Goal: Information Seeking & Learning: Learn about a topic

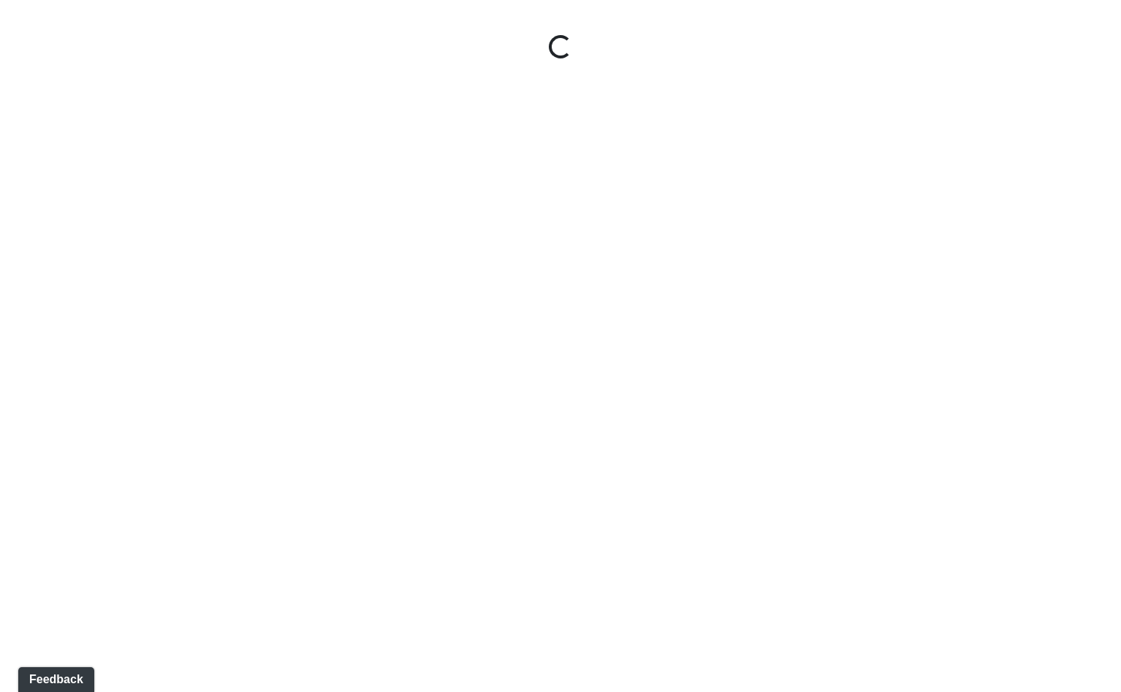
select select "rF9Y2TWouUAfWVEd1Berio"
select select "4RaHTiPXkmhnUPAV7KL21M"
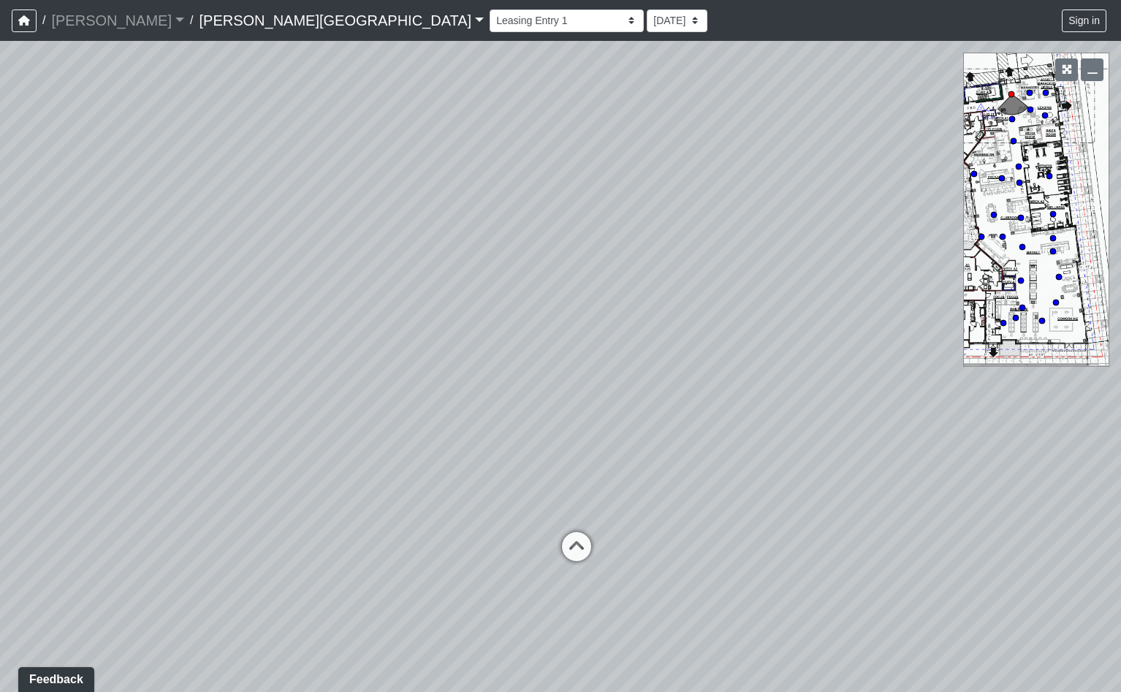
click at [267, 20] on link "Ellison Museum District" at bounding box center [341, 20] width 285 height 29
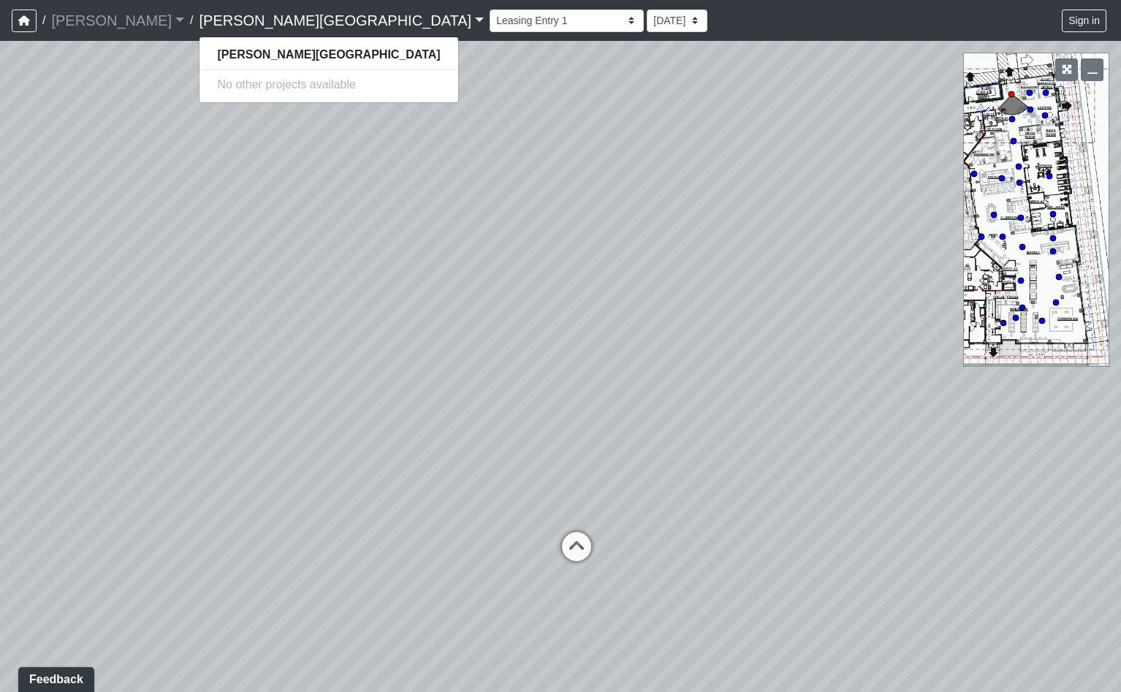
click at [256, 23] on link "Ellison Museum District" at bounding box center [341, 20] width 285 height 29
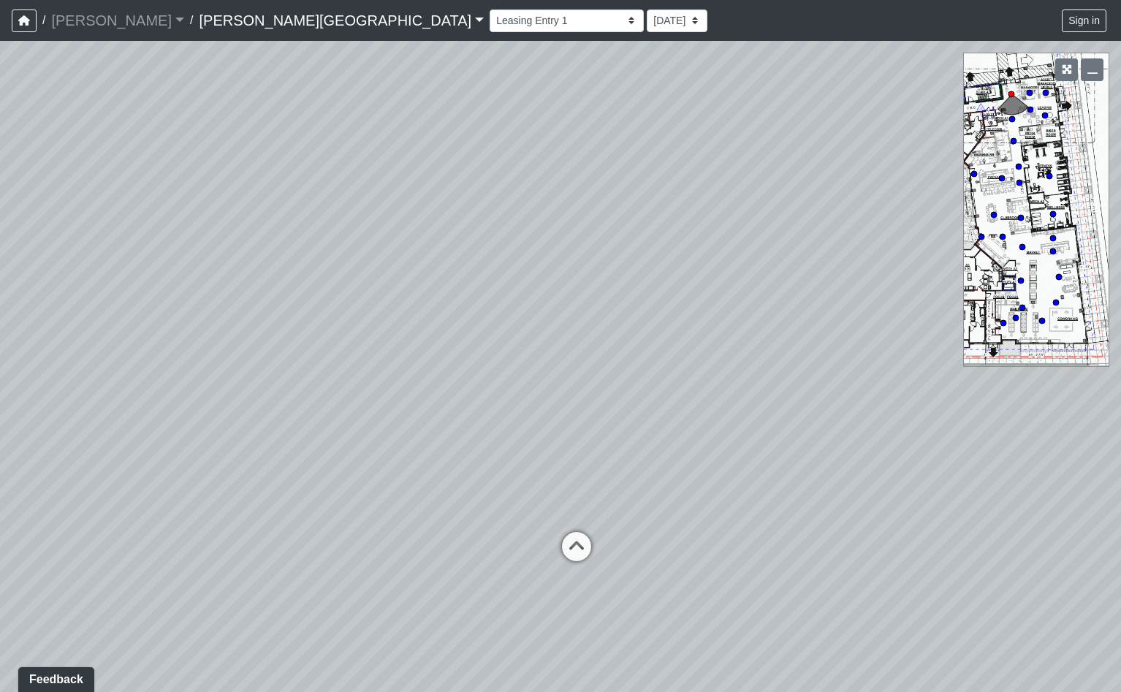
click at [256, 23] on link "Ellison Museum District" at bounding box center [341, 20] width 285 height 29
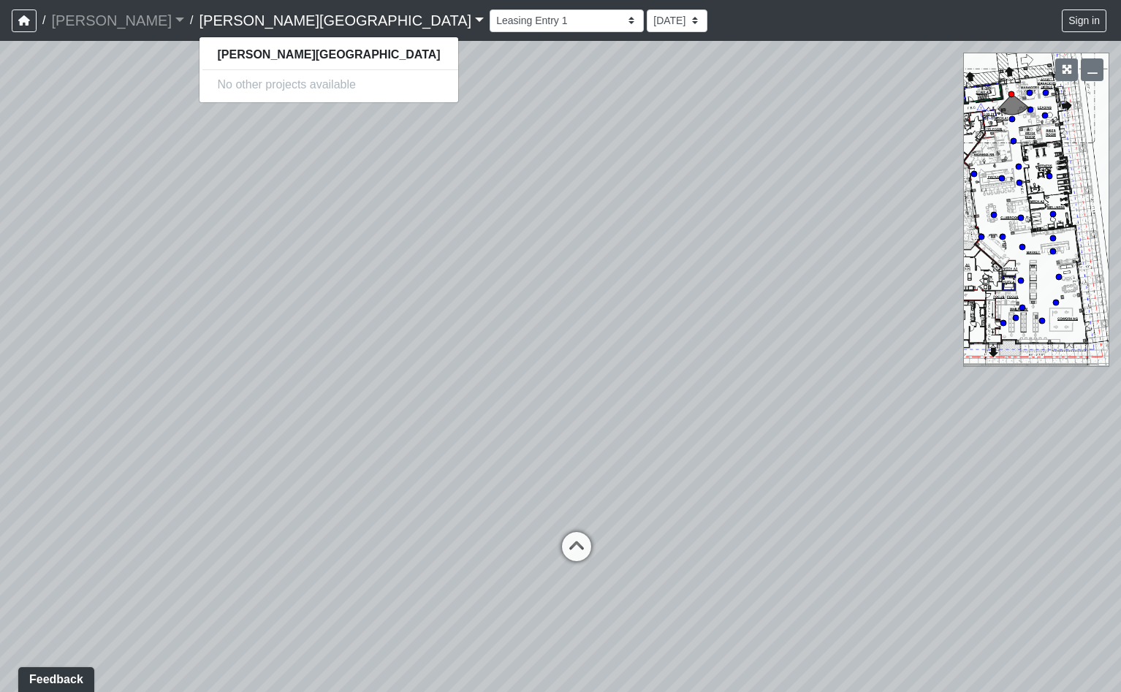
click at [213, 80] on div "No other projects available" at bounding box center [328, 84] width 258 height 23
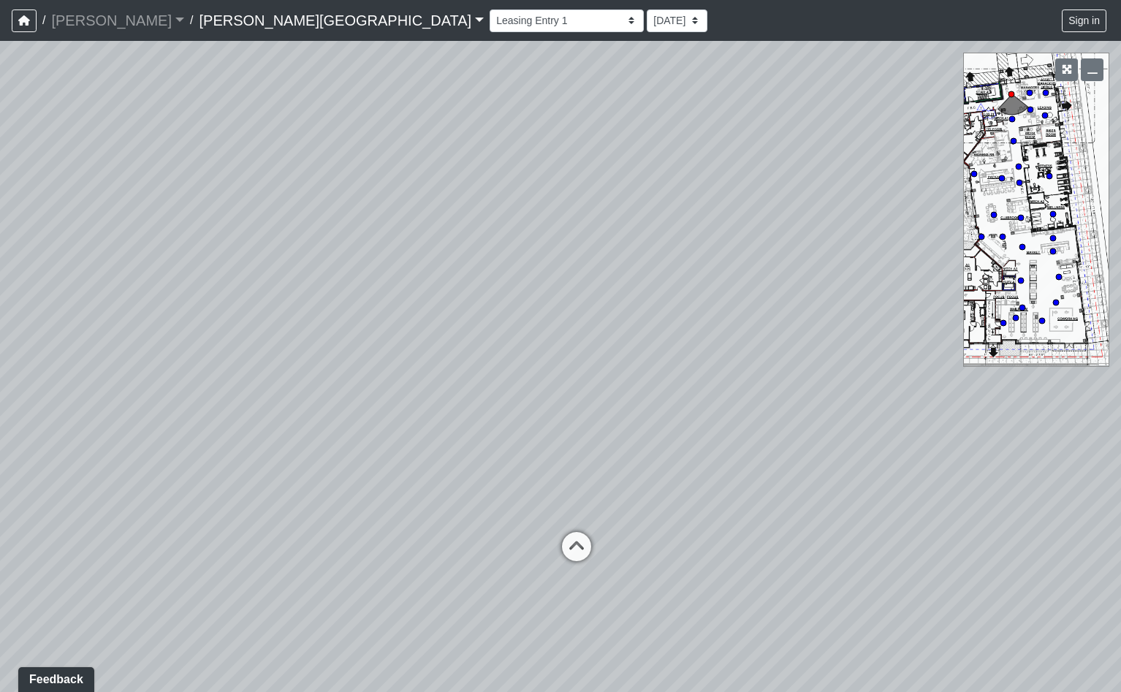
click at [490, 8] on div "Hallway Hospitality Bar Package Room Package Room Entry Pool Courtyard Entry 1 …" at bounding box center [800, 21] width 620 height 28
click at [490, 23] on select "Hallway Hospitality Bar Package Room Package Room Entry Pool Courtyard Entry 1 …" at bounding box center [567, 20] width 154 height 23
click at [184, 22] on span "/" at bounding box center [191, 20] width 15 height 29
click at [94, 24] on link "[PERSON_NAME]" at bounding box center [117, 20] width 133 height 29
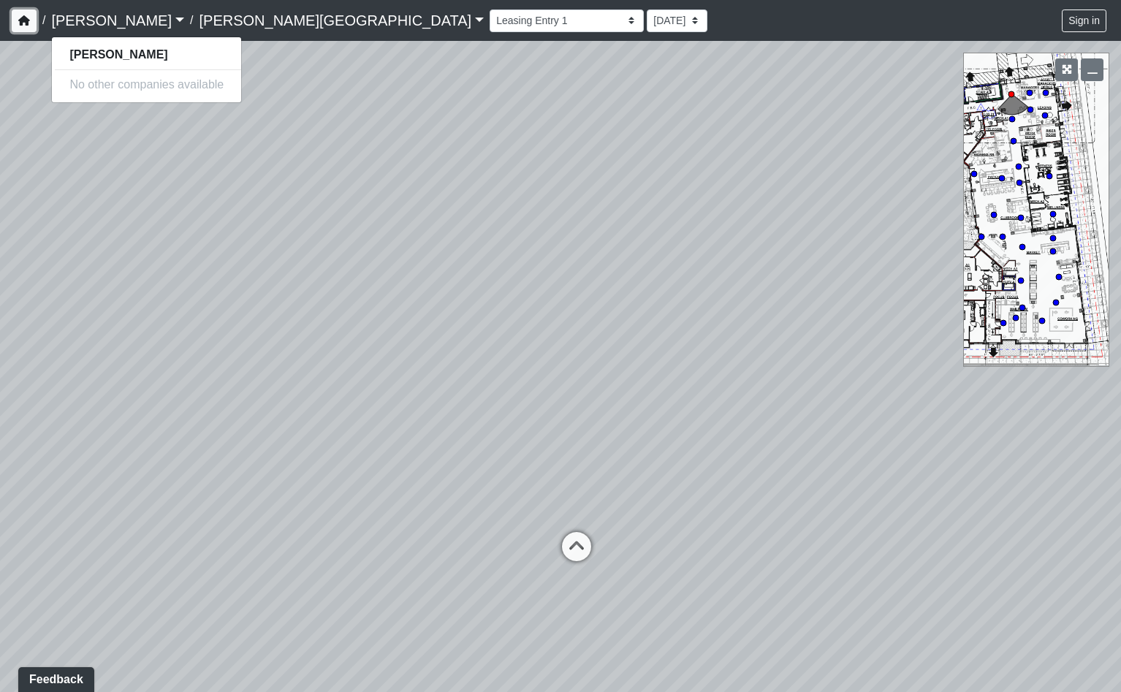
click at [24, 22] on icon "button" at bounding box center [24, 20] width 12 height 10
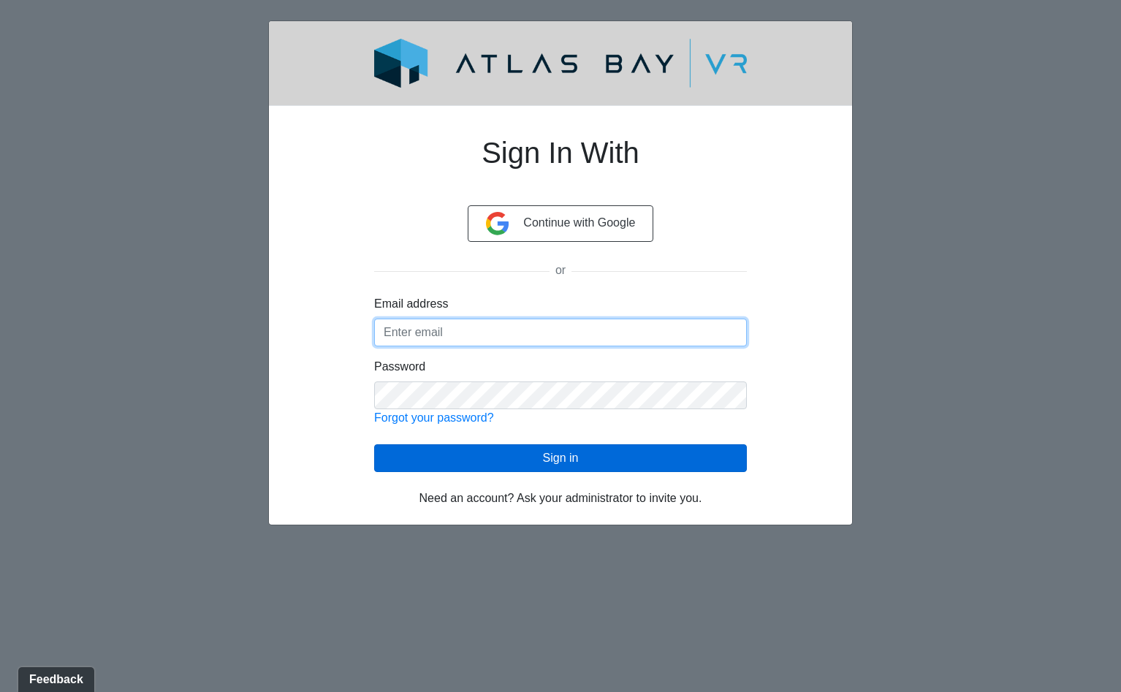
type input "[EMAIL_ADDRESS][DOMAIN_NAME]"
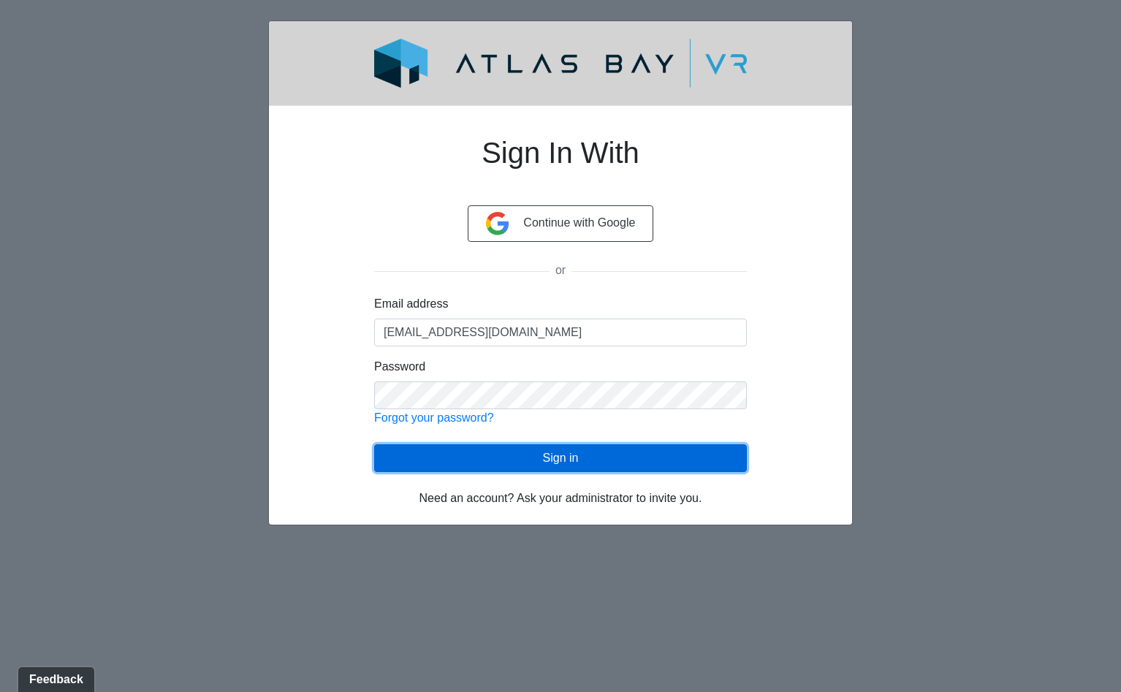
click at [504, 455] on button "Sign in" at bounding box center [560, 458] width 373 height 28
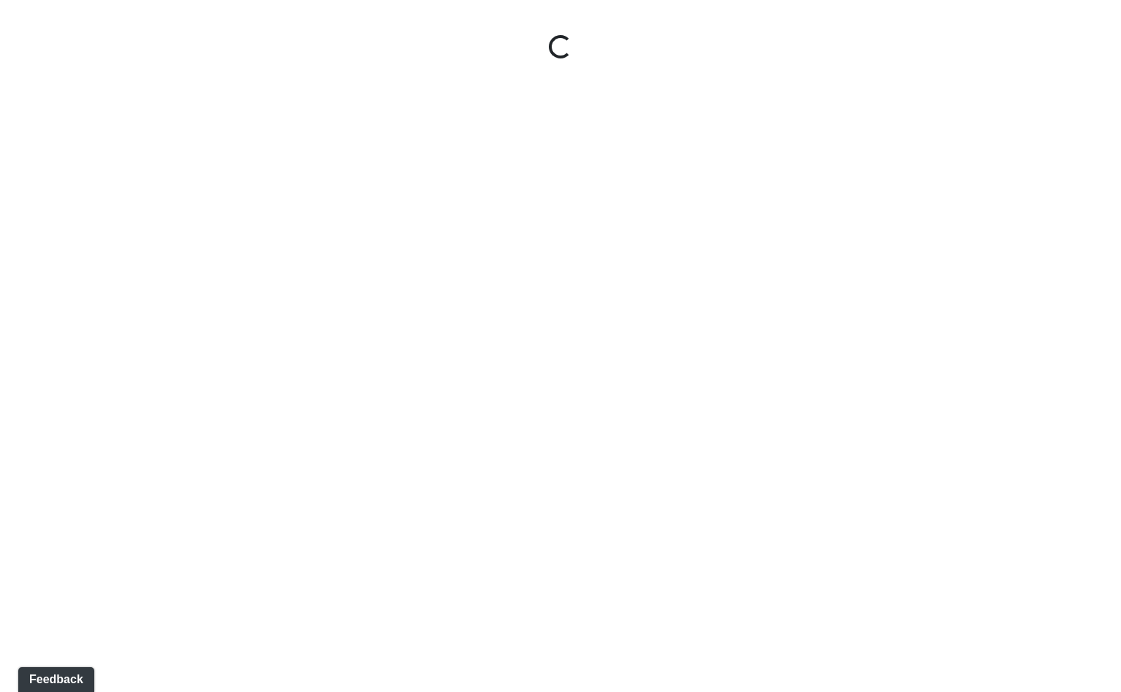
select select "rF9Y2TWouUAfWVEd1Berio"
select select "4RaHTiPXkmhnUPAV7KL21M"
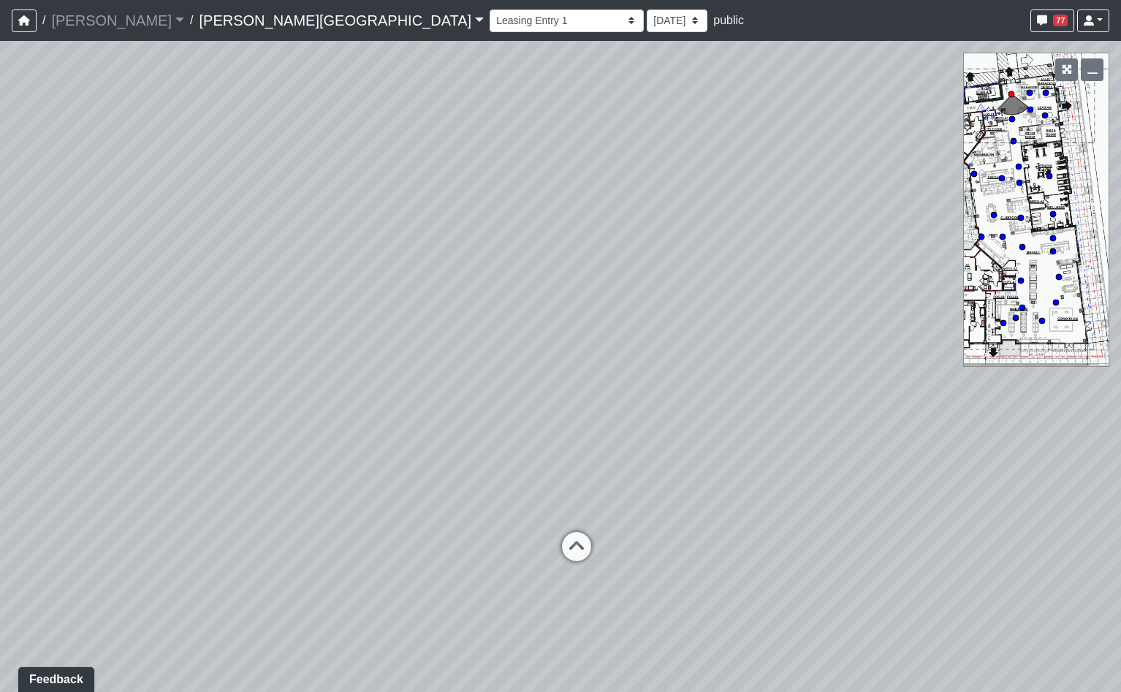
click at [254, 20] on link "Ellison Museum District" at bounding box center [341, 20] width 285 height 29
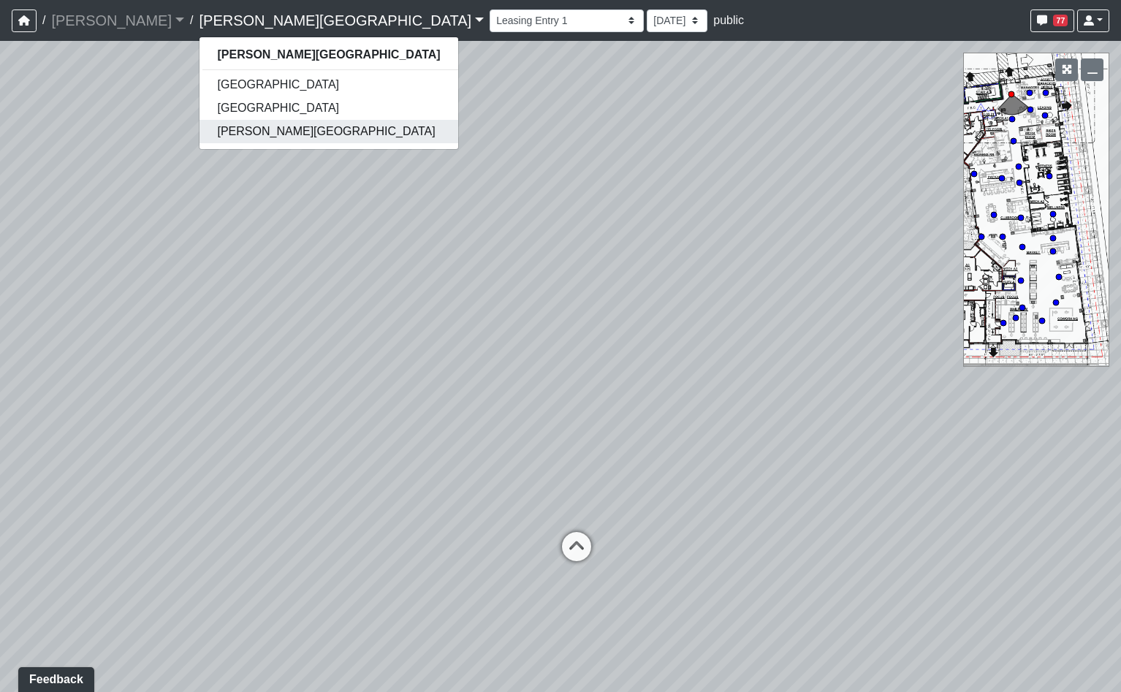
click at [199, 130] on link "[PERSON_NAME][GEOGRAPHIC_DATA]" at bounding box center [328, 131] width 258 height 23
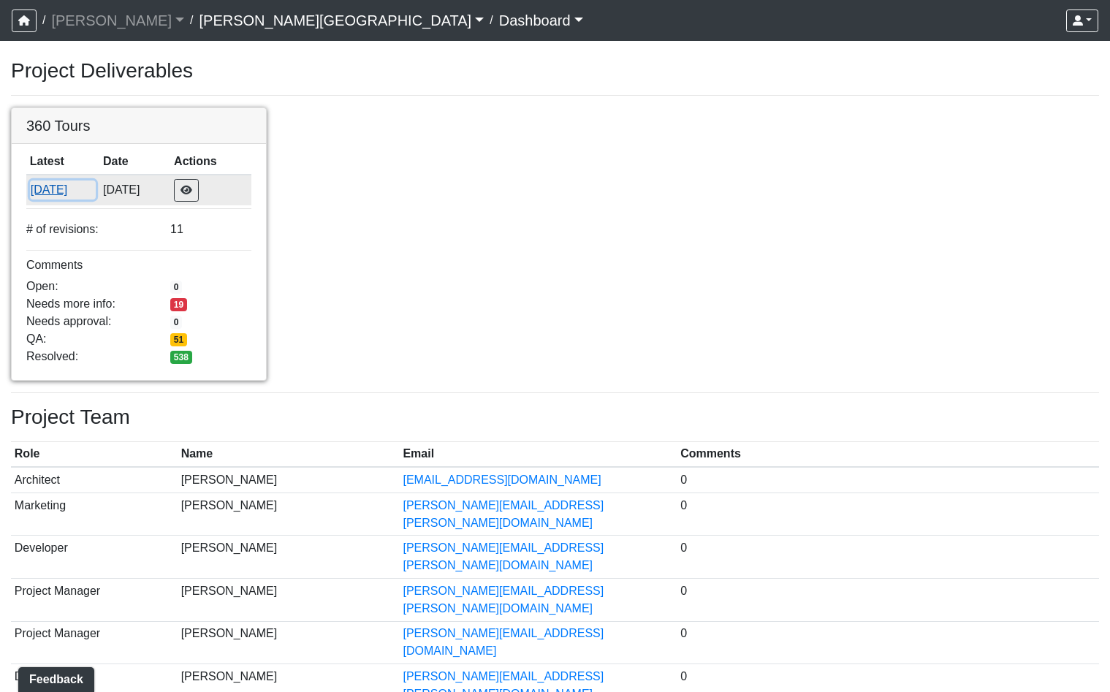
click at [76, 193] on button "[DATE]" at bounding box center [63, 189] width 66 height 19
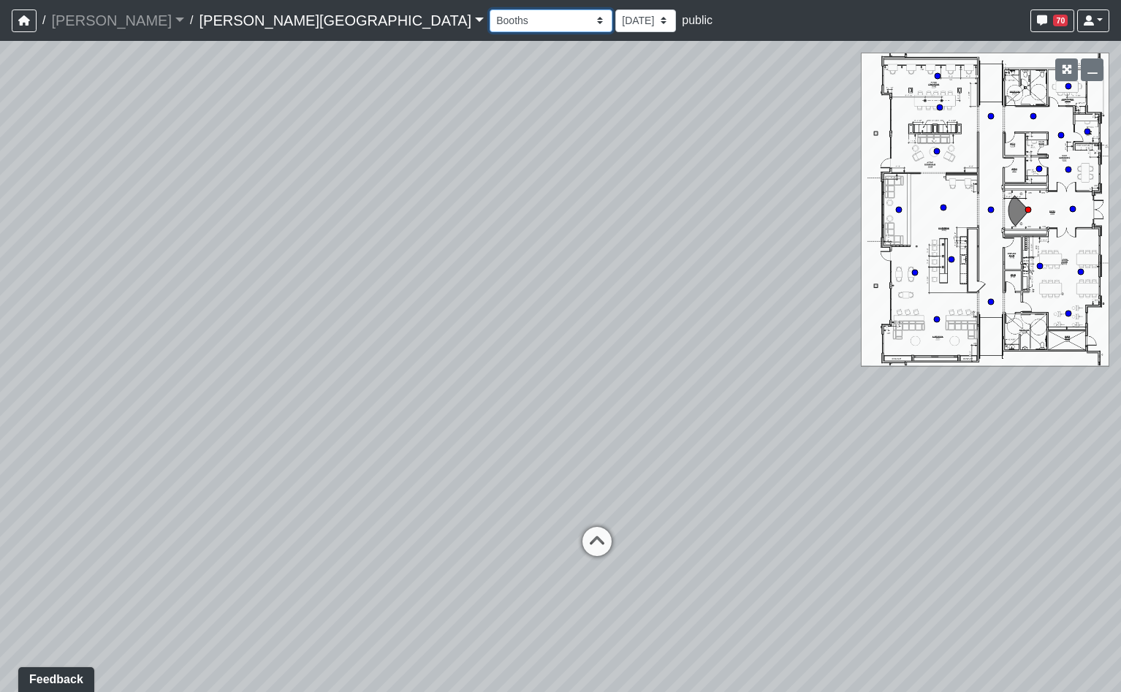
click at [490, 26] on select "Booths 1 Booths 2 Lounge 1 Bar Entrance Lounge Main Lounge Steps Booths Entry C…" at bounding box center [551, 20] width 123 height 23
click at [490, 9] on select "Booths 1 Booths 2 Lounge 1 Bar Entrance Lounge Main Lounge Steps Booths Entry C…" at bounding box center [551, 20] width 123 height 23
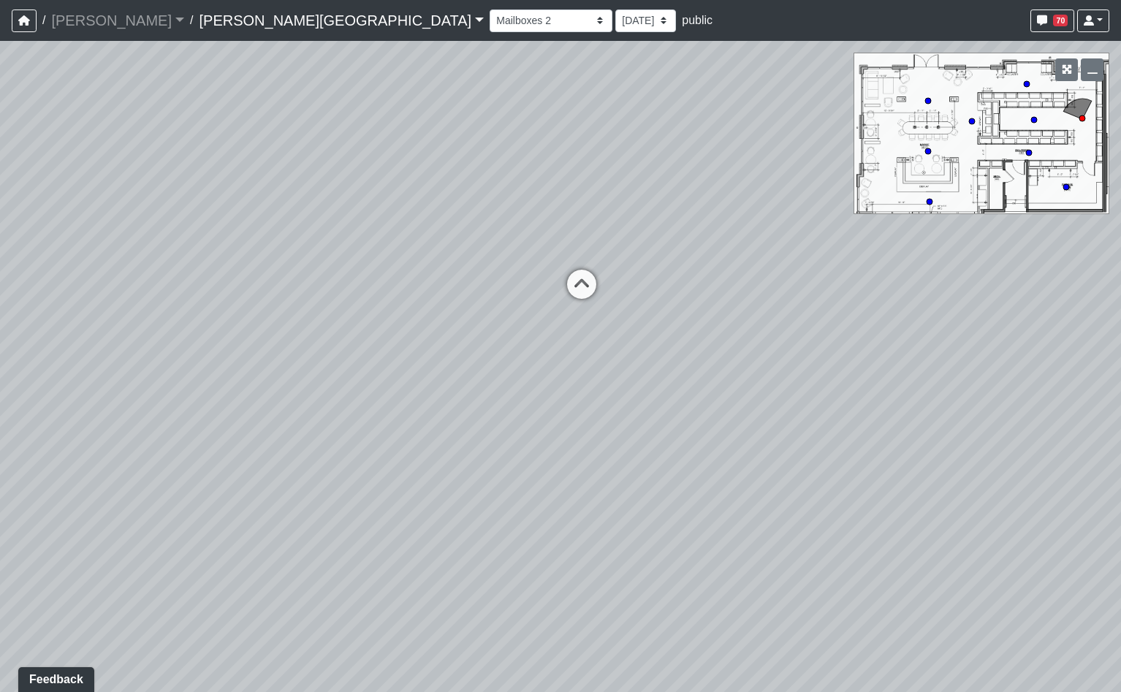
drag, startPoint x: 753, startPoint y: 189, endPoint x: -84, endPoint y: 121, distance: 840.1
click at [0, 121] on html "/ Flournoy Flournoy Loading... / Tanner Road Tanner Road Loading... Tanner Road…" at bounding box center [560, 346] width 1121 height 692
click at [533, 273] on icon at bounding box center [533, 287] width 44 height 44
select select "rF7wEN249bZRwYFjRuPkNm"
drag, startPoint x: 431, startPoint y: 247, endPoint x: 708, endPoint y: 284, distance: 279.4
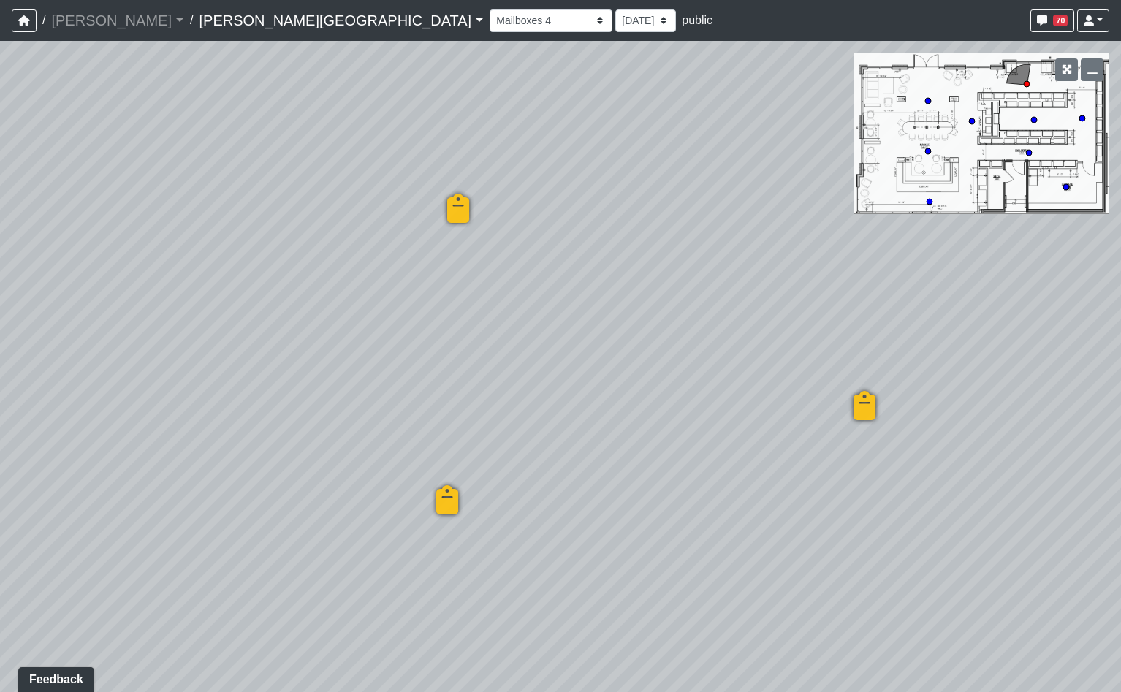
click at [708, 285] on div "Loading... Hallway - Hallway 2 Loading... Entry Loading... Package Room Loading…" at bounding box center [560, 366] width 1121 height 651
drag, startPoint x: 660, startPoint y: 206, endPoint x: 363, endPoint y: 115, distance: 310.2
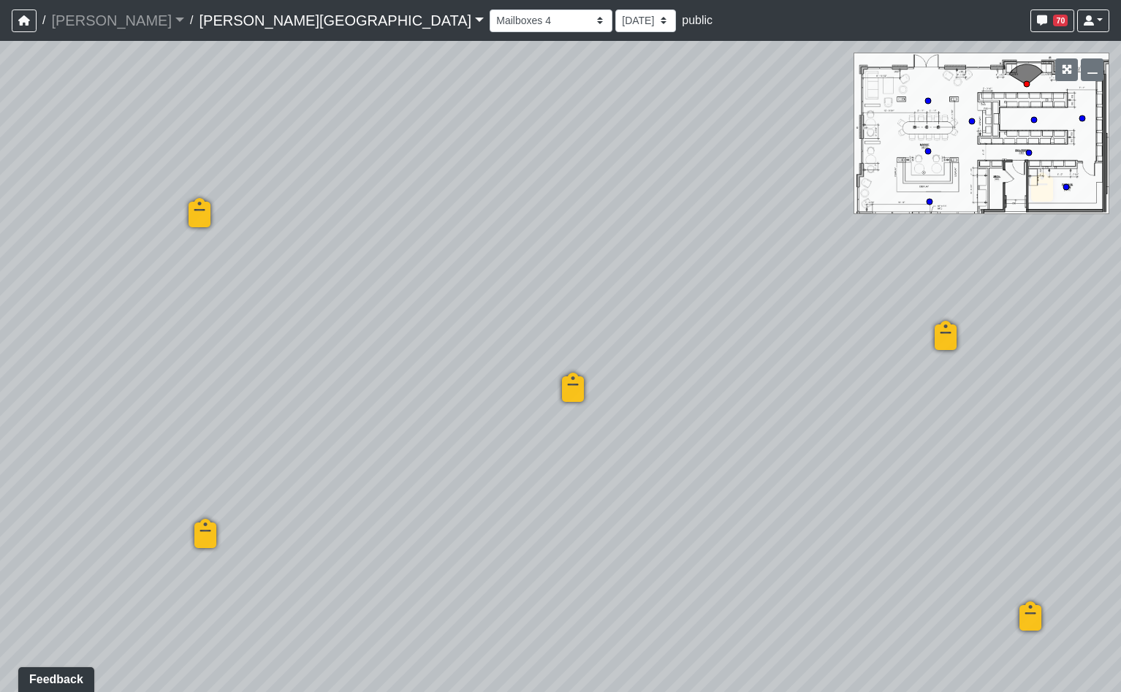
drag, startPoint x: 666, startPoint y: 250, endPoint x: 420, endPoint y: 314, distance: 253.8
click at [420, 314] on div "Loading... Hallway - Hallway 2 Loading... Entry Loading... Package Room Loading…" at bounding box center [560, 366] width 1121 height 651
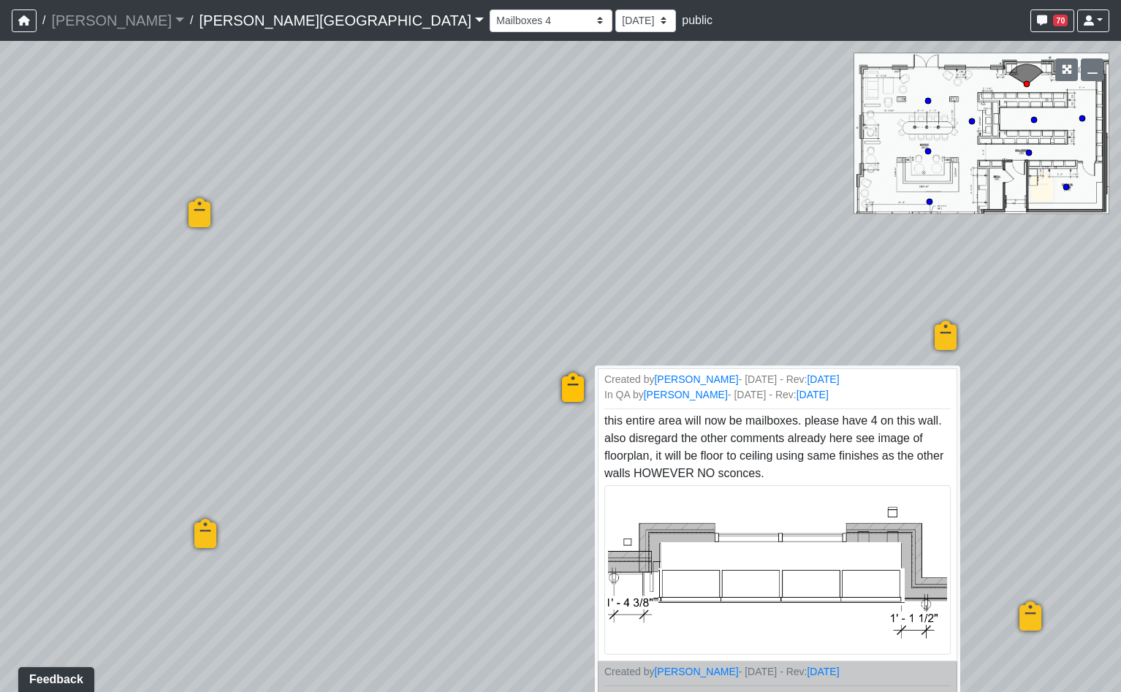
click at [566, 393] on icon at bounding box center [573, 395] width 44 height 44
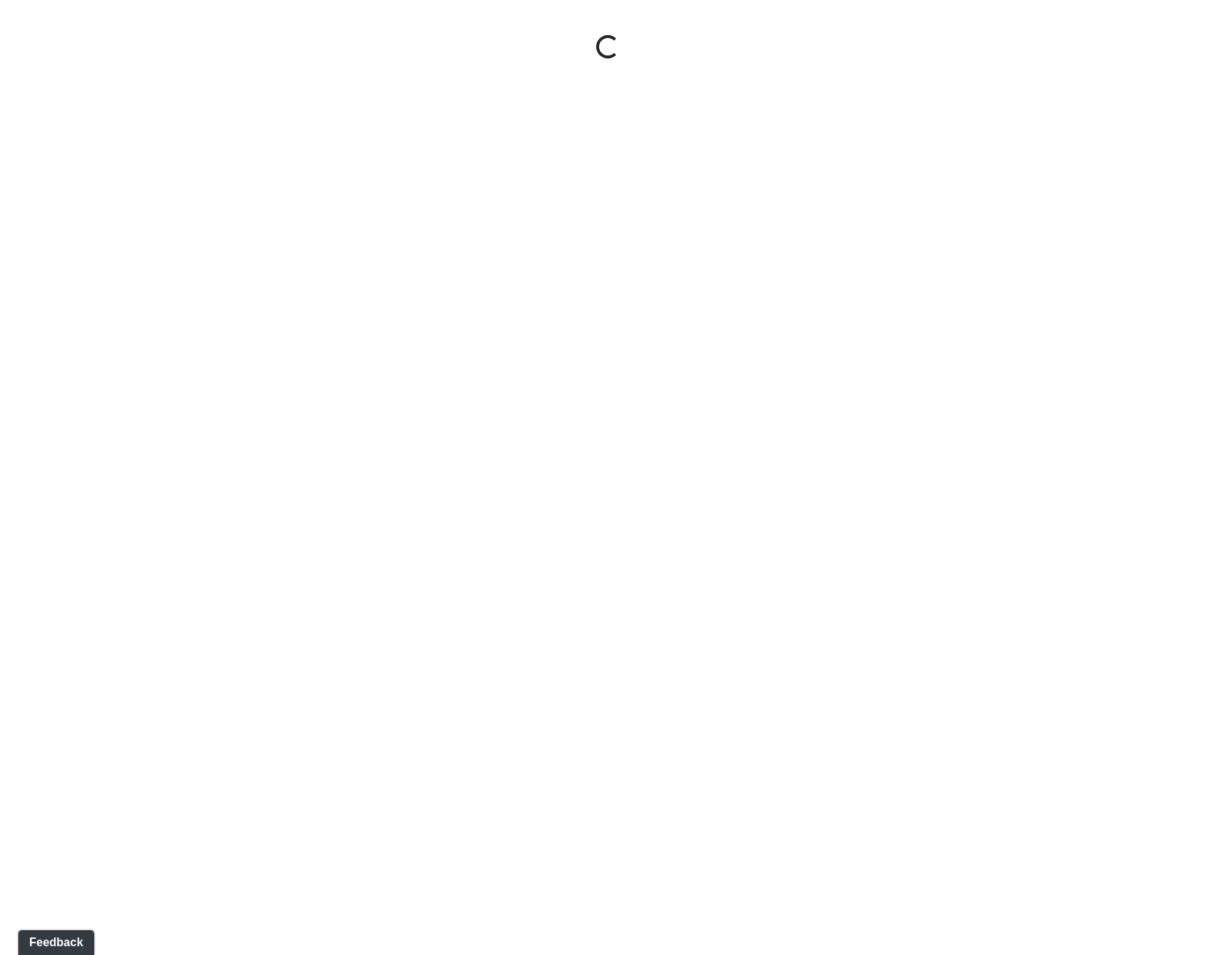
select select "rF9Y2TWouUAfWVEd1Berio"
select select "4RaHTiPXkmhnUPAV7KL21M"
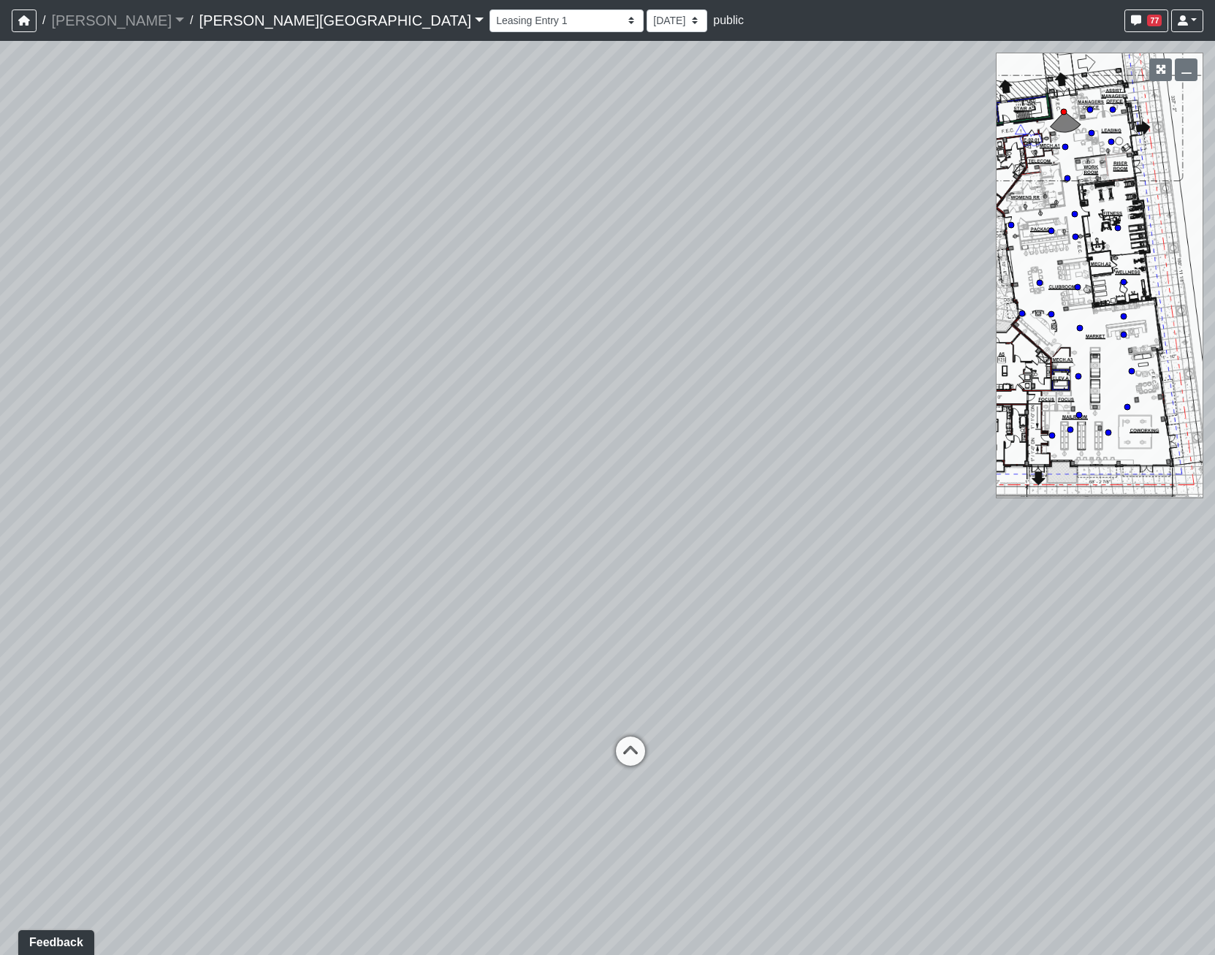
click at [255, 19] on link "Ellison Museum District" at bounding box center [341, 20] width 285 height 29
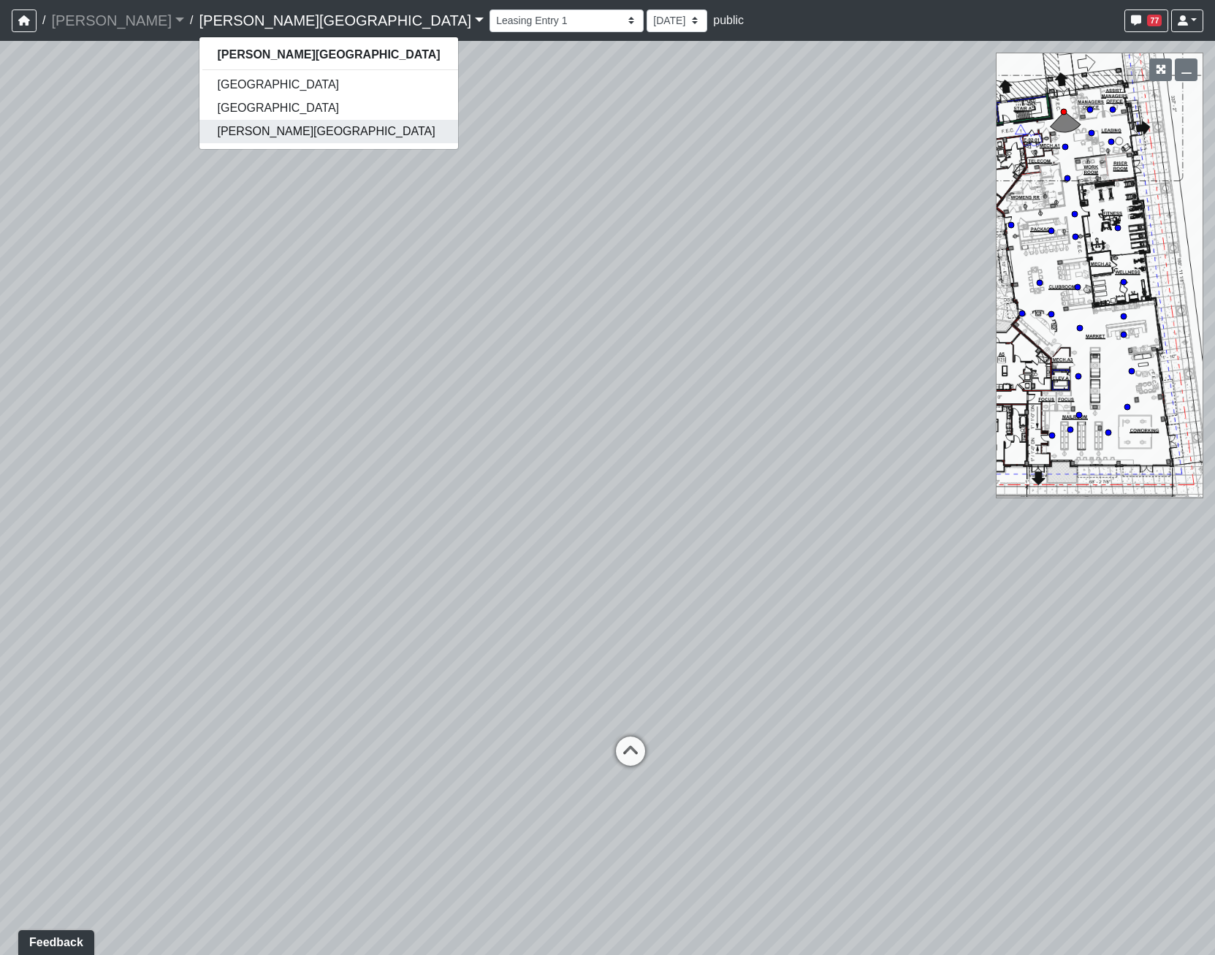
click at [199, 129] on link "[PERSON_NAME][GEOGRAPHIC_DATA]" at bounding box center [328, 131] width 258 height 23
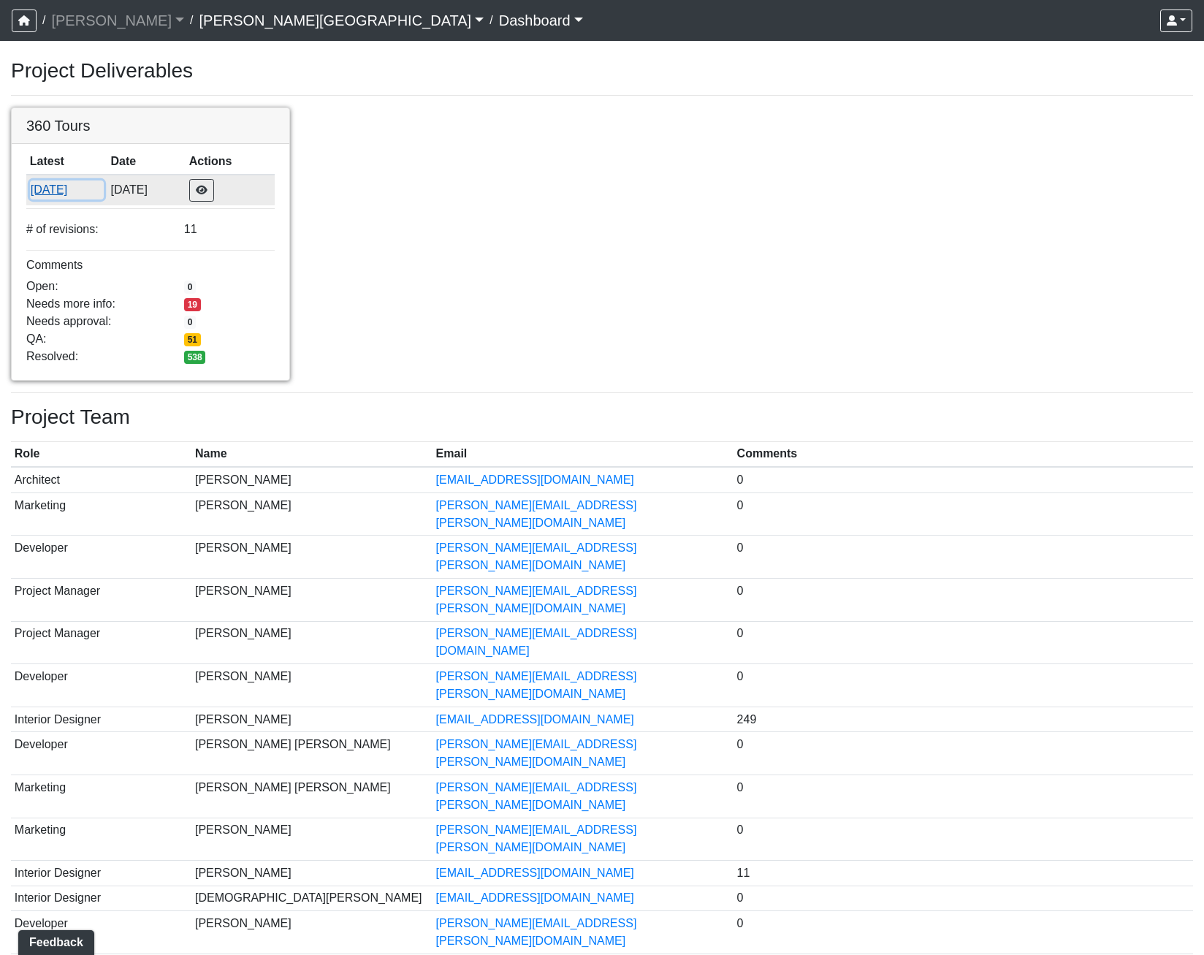
click at [50, 199] on button "[DATE]" at bounding box center [67, 189] width 74 height 19
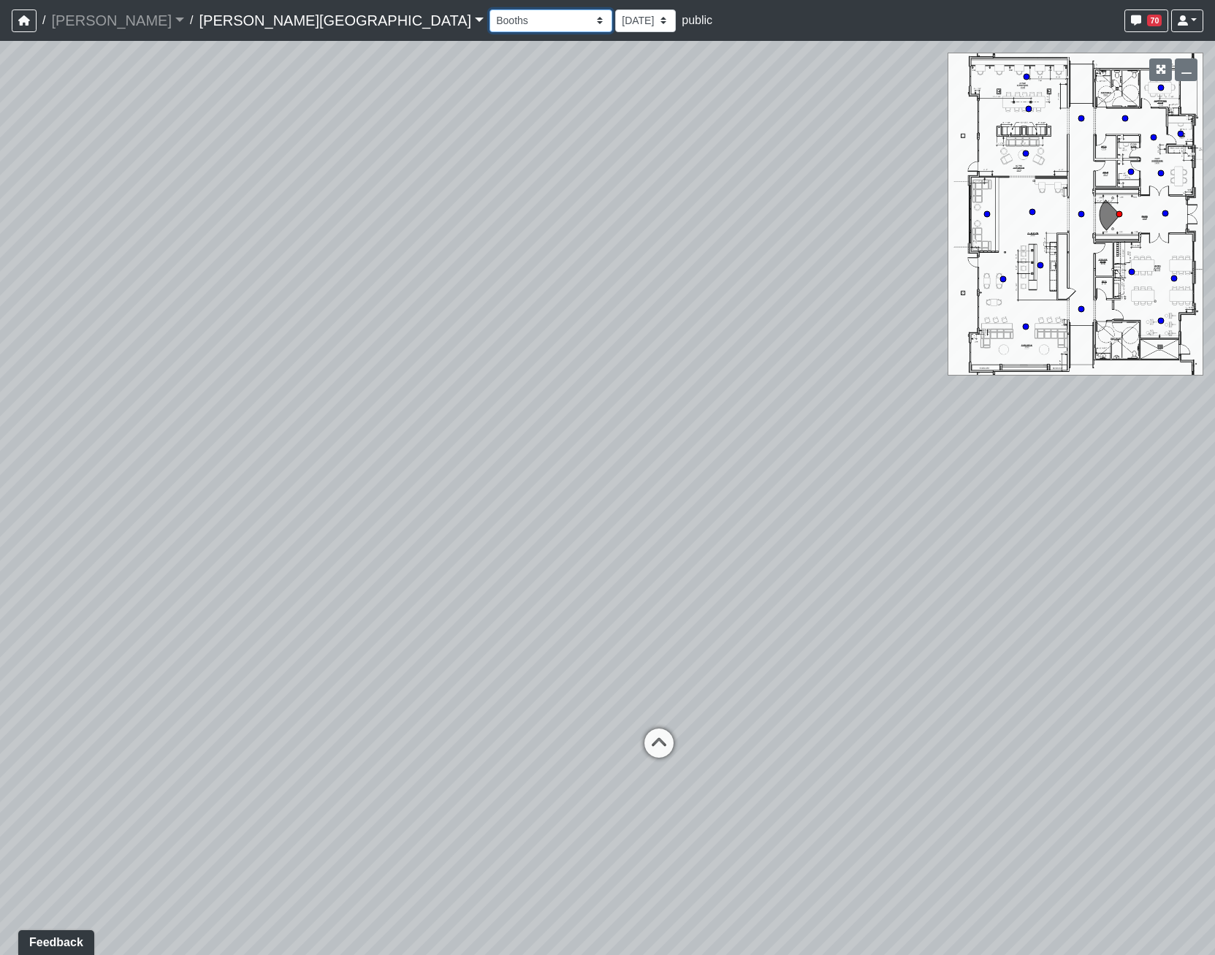
click at [490, 15] on select "Booths 1 Booths 2 Lounge 1 Bar Entrance Lounge Main Lounge Steps Booths Entry C…" at bounding box center [551, 20] width 123 height 23
click at [490, 9] on select "Booths 1 Booths 2 Lounge 1 Bar Entrance Lounge Main Lounge Steps Booths Entry C…" at bounding box center [551, 20] width 123 height 23
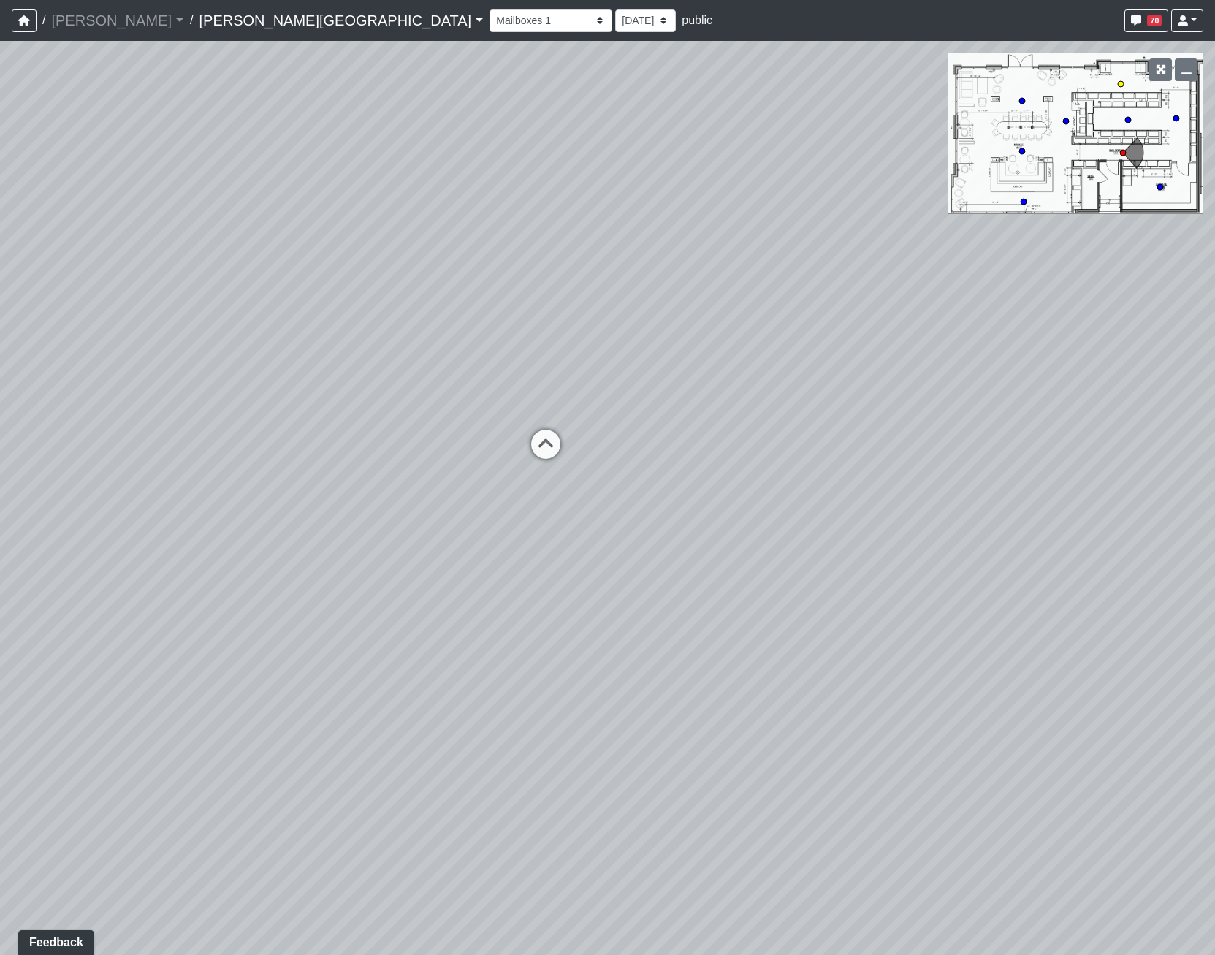
click at [1120, 83] on circle at bounding box center [1121, 84] width 6 height 6
select select "rF7wEN249bZRwYFjRuPkNm"
drag, startPoint x: 939, startPoint y: 644, endPoint x: -275, endPoint y: 152, distance: 1310.2
click at [0, 152] on html "/ [PERSON_NAME] Loading... / [PERSON_NAME][GEOGRAPHIC_DATA][PERSON_NAME] Loadin…" at bounding box center [607, 477] width 1215 height 955
drag, startPoint x: 260, startPoint y: 294, endPoint x: 508, endPoint y: 623, distance: 411.1
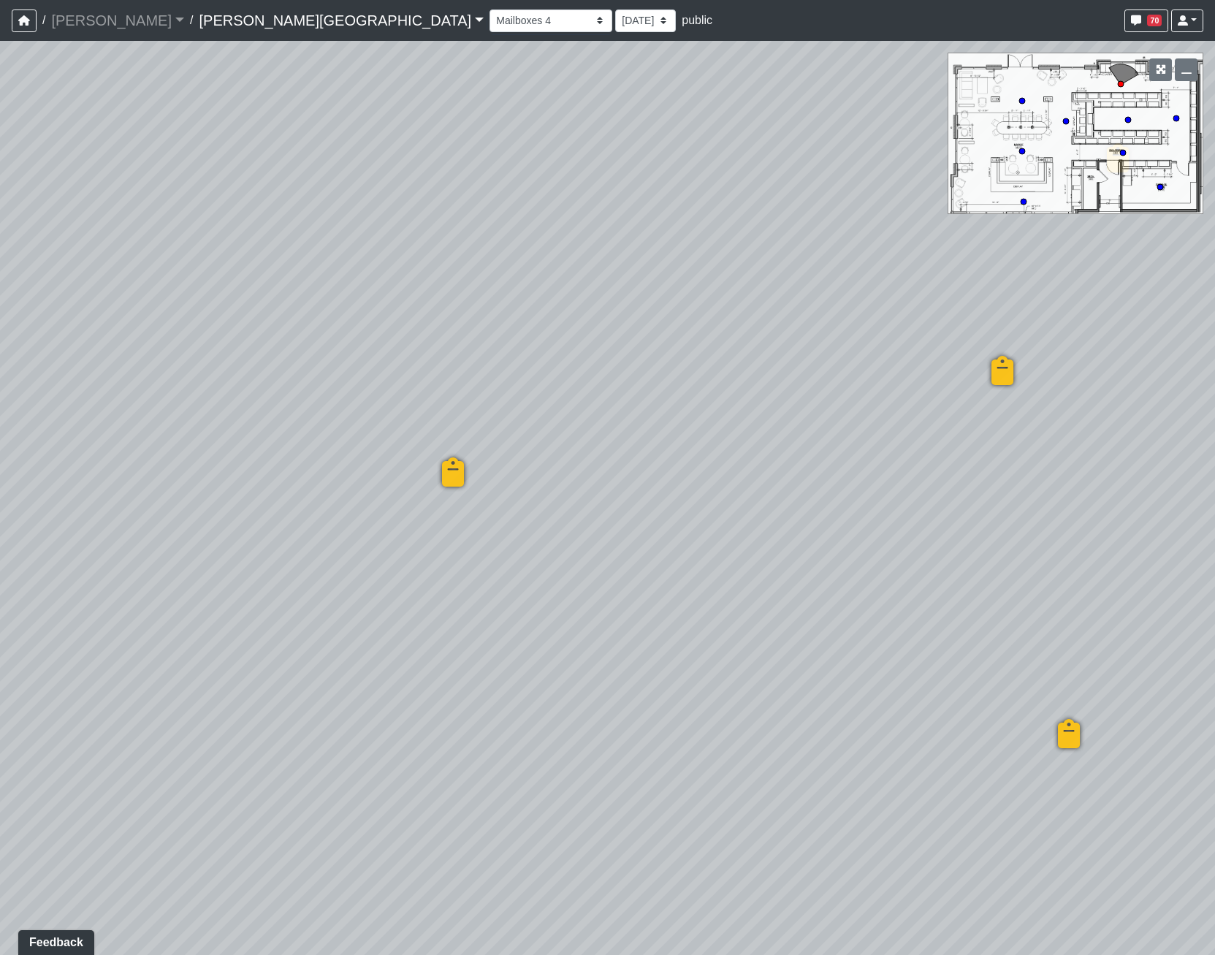
click at [508, 623] on div "Loading... Hallway - Hallway 2 Loading... Entry Loading... Market - Banquette L…" at bounding box center [607, 498] width 1215 height 914
drag, startPoint x: 525, startPoint y: 599, endPoint x: 624, endPoint y: 604, distance: 99.5
click at [624, 604] on div "Loading... Hallway - Hallway 2 Loading... Entry Loading... Market - Banquette L…" at bounding box center [607, 498] width 1215 height 914
drag, startPoint x: 531, startPoint y: 609, endPoint x: -408, endPoint y: 438, distance: 954.3
click at [0, 438] on html "/ [PERSON_NAME] Loading... / [PERSON_NAME][GEOGRAPHIC_DATA][PERSON_NAME] Loadin…" at bounding box center [607, 477] width 1215 height 955
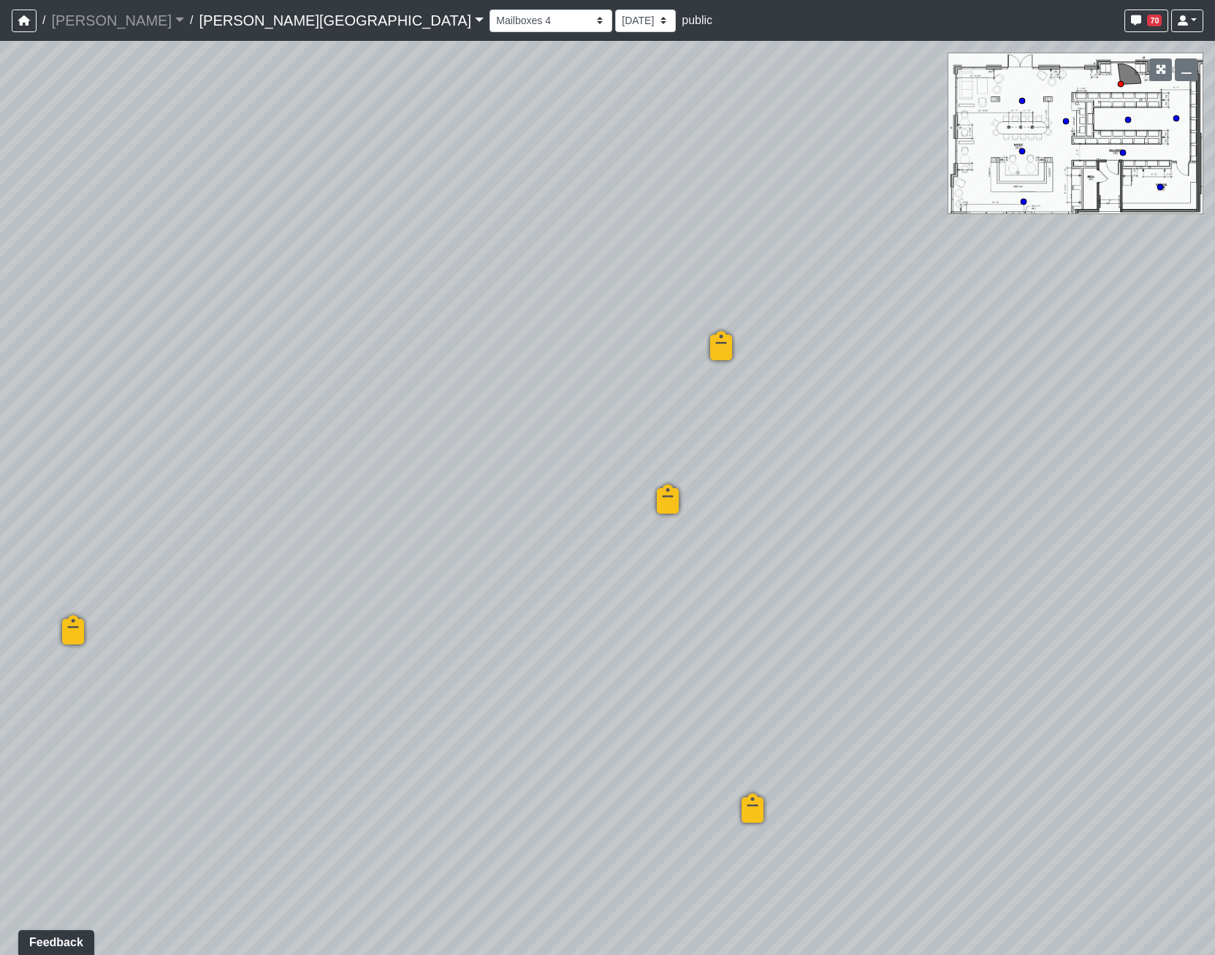
drag, startPoint x: 444, startPoint y: 322, endPoint x: 1209, endPoint y: 563, distance: 801.5
click at [1214, 582] on html "/ [PERSON_NAME] Loading... / [PERSON_NAME][GEOGRAPHIC_DATA][PERSON_NAME] Loadin…" at bounding box center [607, 477] width 1215 height 955
drag, startPoint x: 578, startPoint y: 506, endPoint x: 631, endPoint y: 470, distance: 64.2
click at [631, 470] on div "Loading... Hallway - Hallway 2 Loading... Entry Loading... Market - Banquette L…" at bounding box center [607, 498] width 1215 height 914
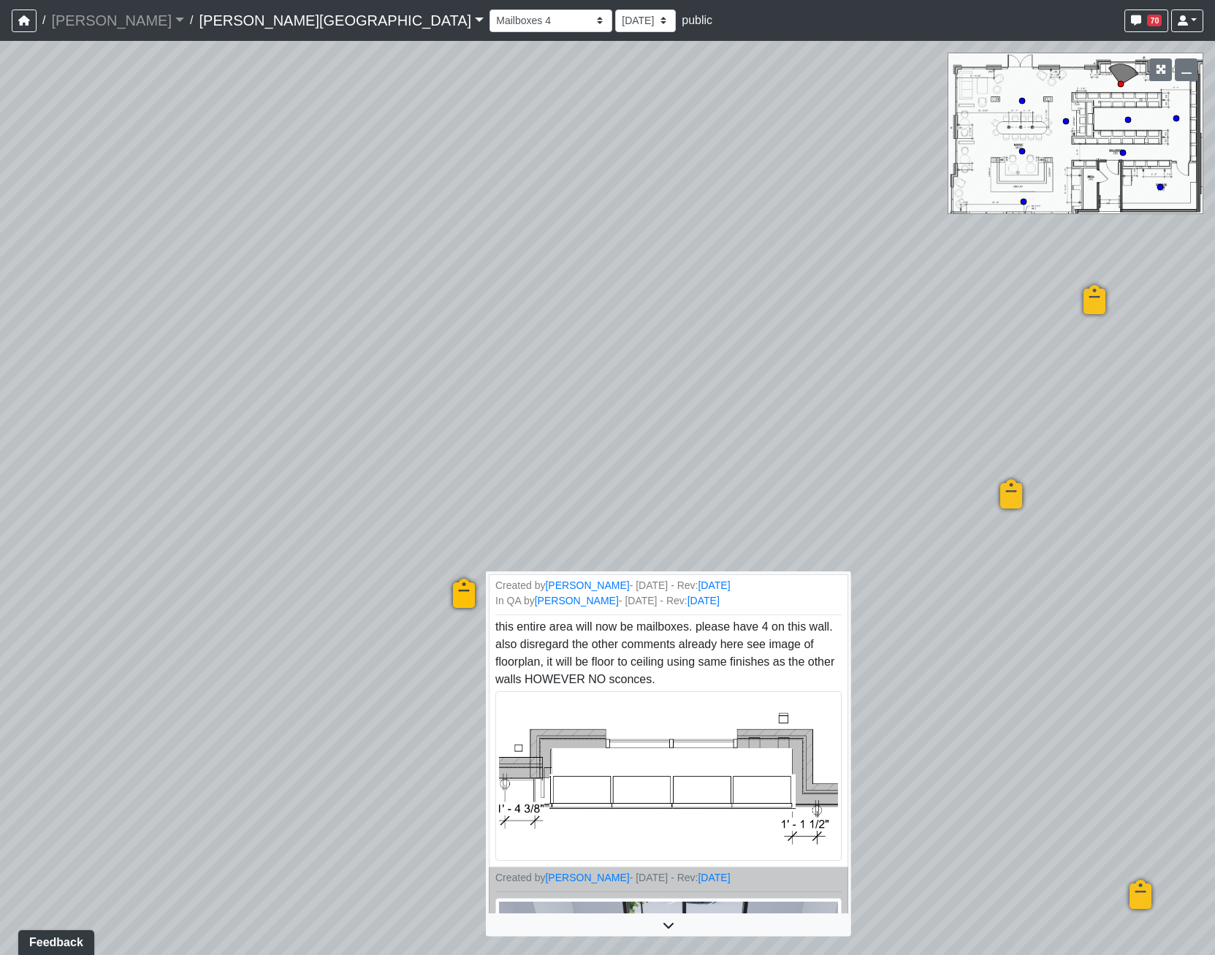
click at [457, 591] on icon at bounding box center [464, 601] width 44 height 44
click at [769, 533] on div "Loading... Hallway - Hallway 2 Loading... Entry Loading... Market - Banquette L…" at bounding box center [607, 498] width 1215 height 914
